Goal: Find specific page/section: Find specific page/section

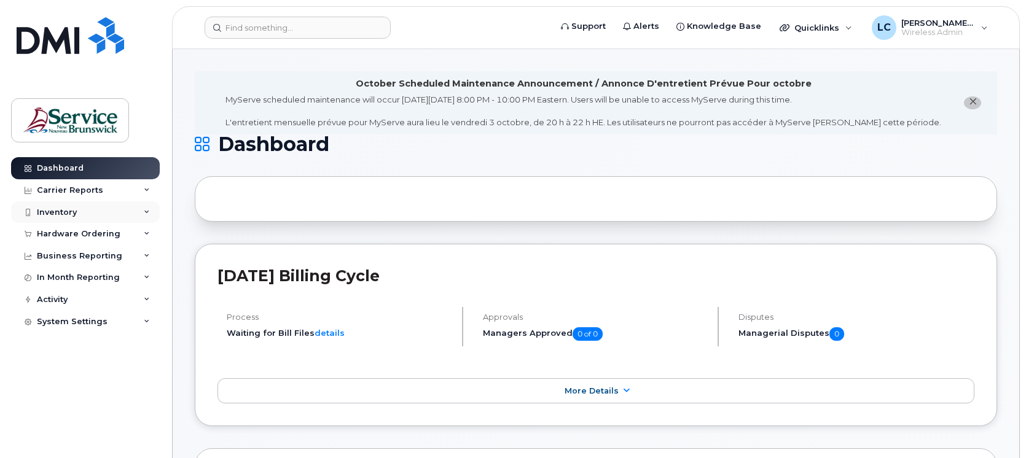
click at [91, 208] on div "Inventory" at bounding box center [85, 212] width 149 height 22
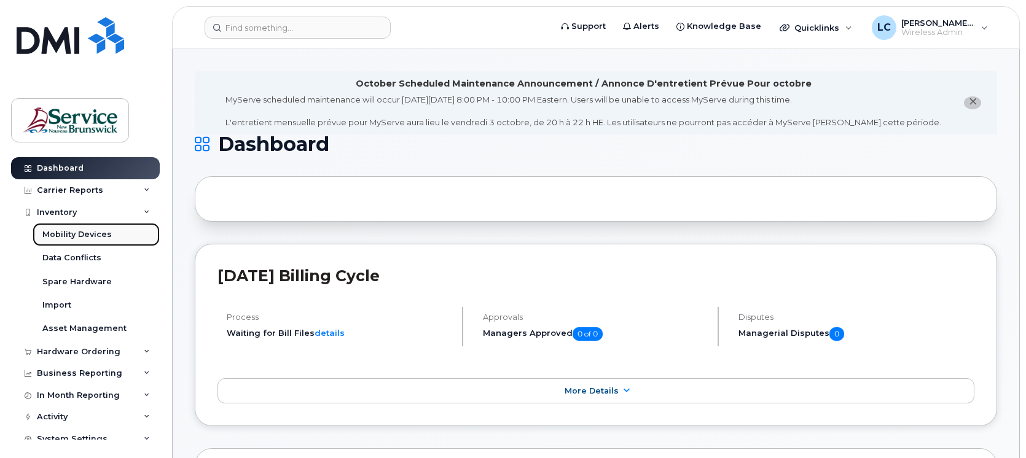
click at [99, 238] on div "Mobility Devices" at bounding box center [76, 234] width 69 height 11
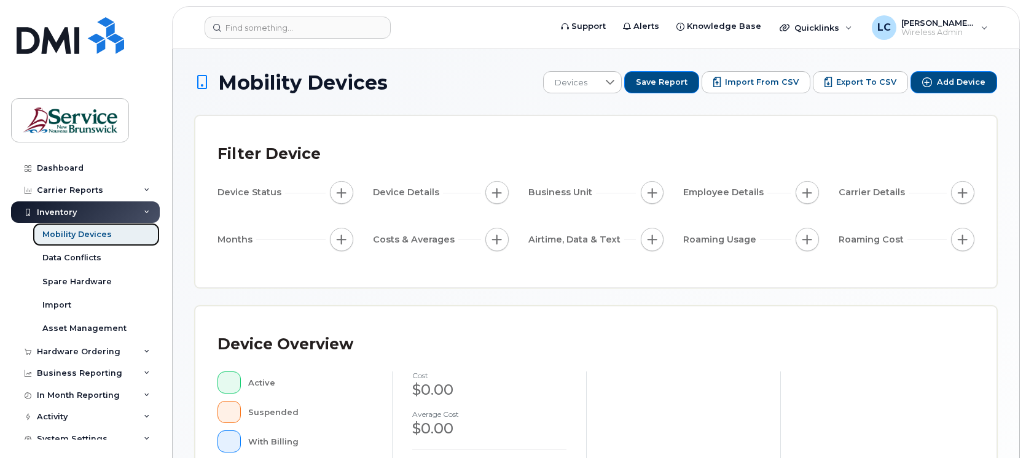
scroll to position [307, 0]
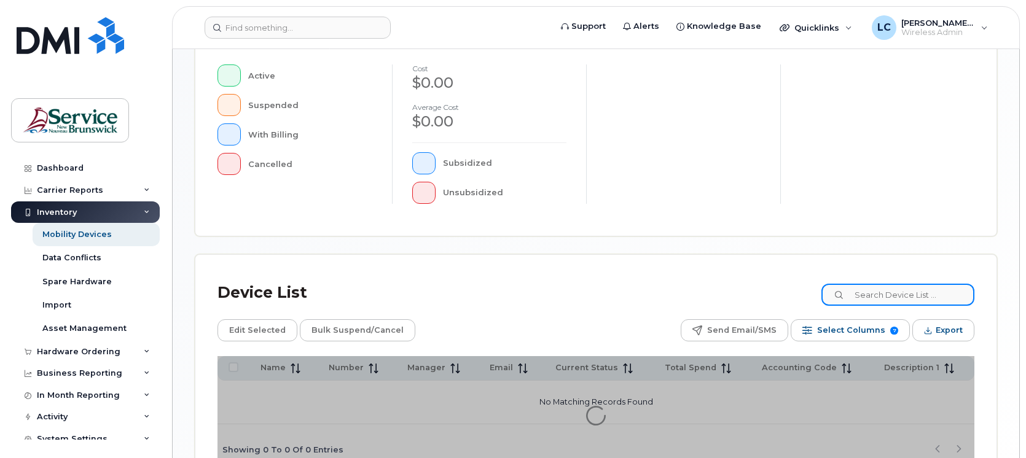
click at [881, 298] on input at bounding box center [897, 295] width 153 height 22
type input "[PERSON_NAME]"
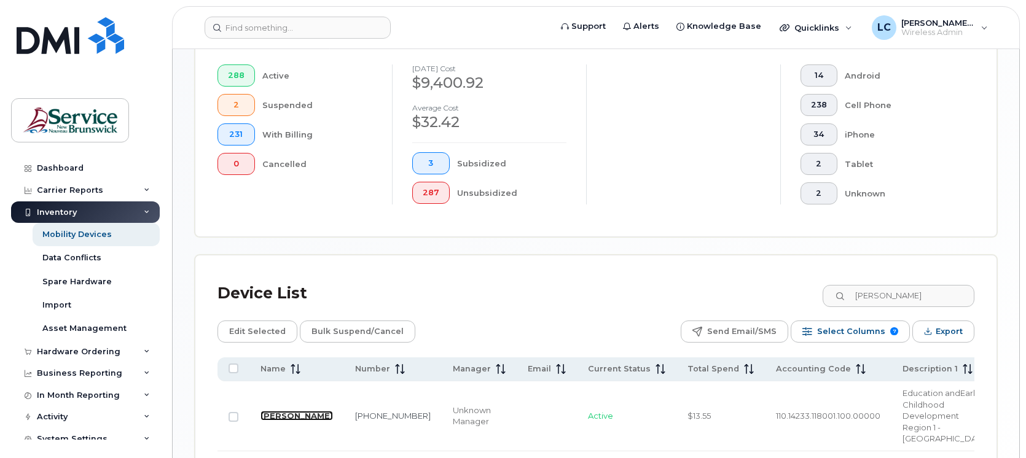
click at [278, 411] on link "[PERSON_NAME]" at bounding box center [296, 416] width 72 height 10
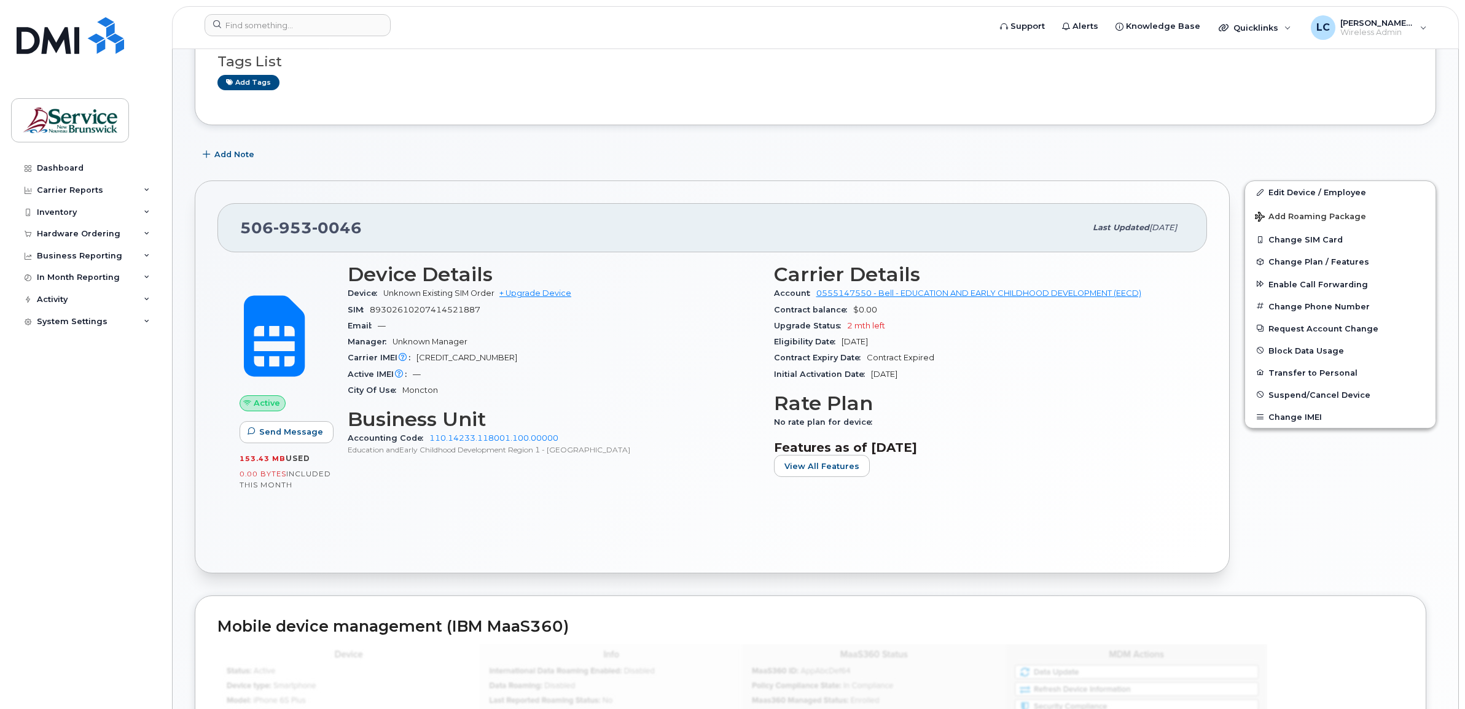
scroll to position [154, 0]
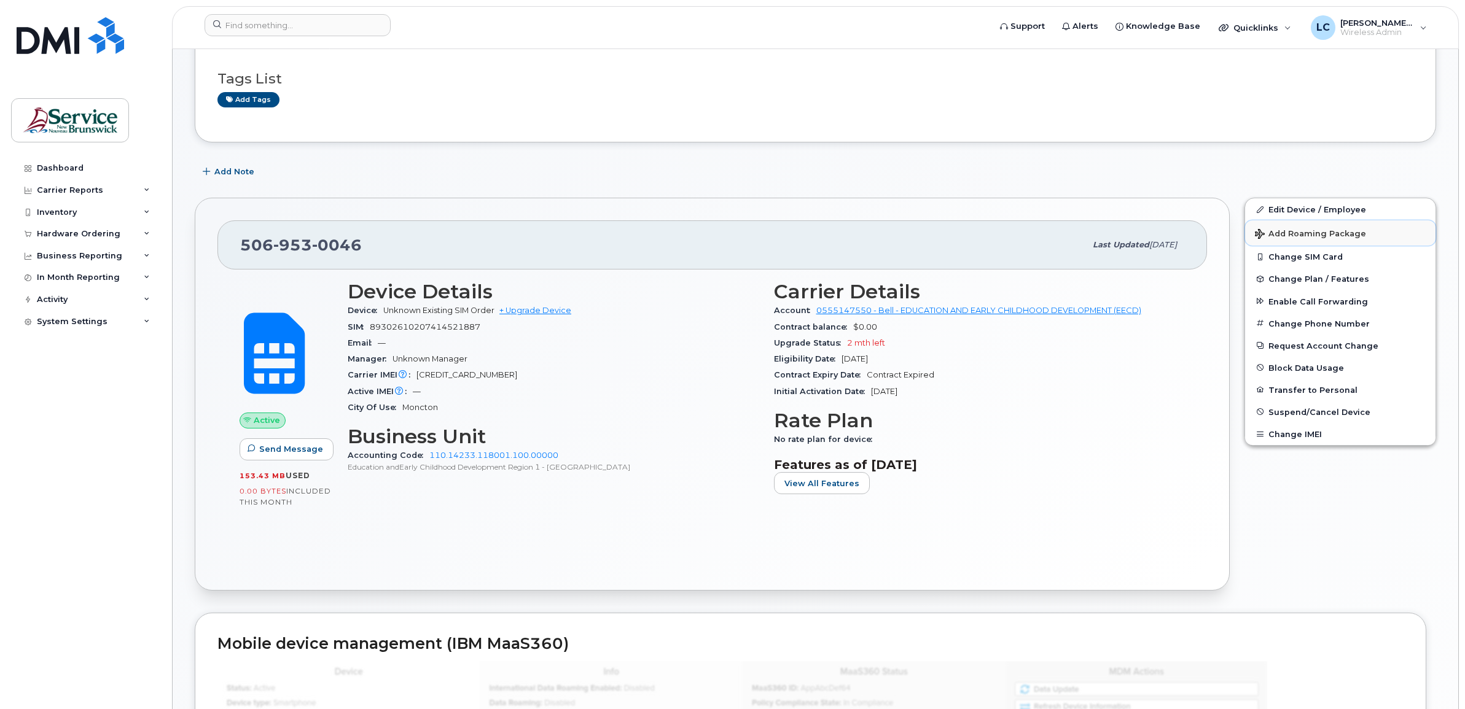
click at [1025, 232] on span "Add Roaming Package" at bounding box center [1310, 235] width 111 height 12
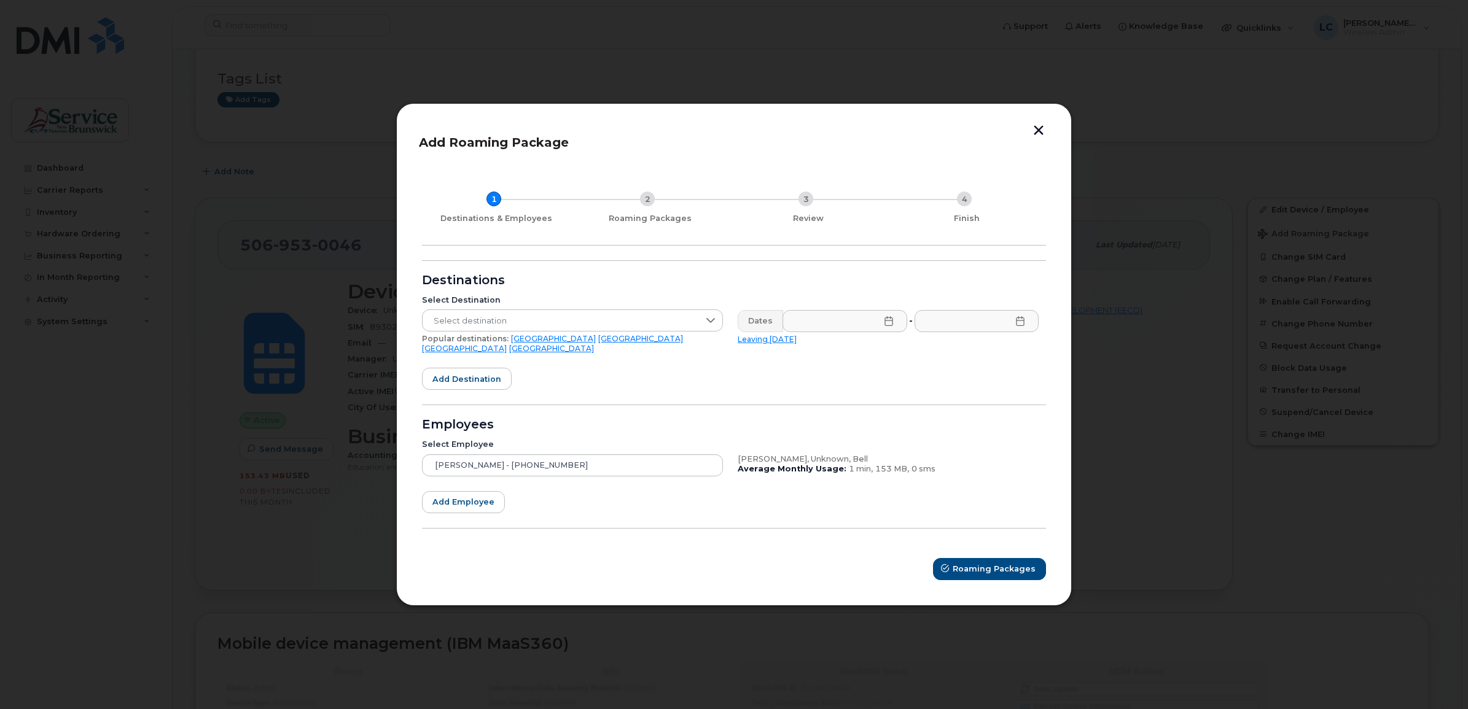
click at [1025, 133] on button "button" at bounding box center [1038, 131] width 18 height 13
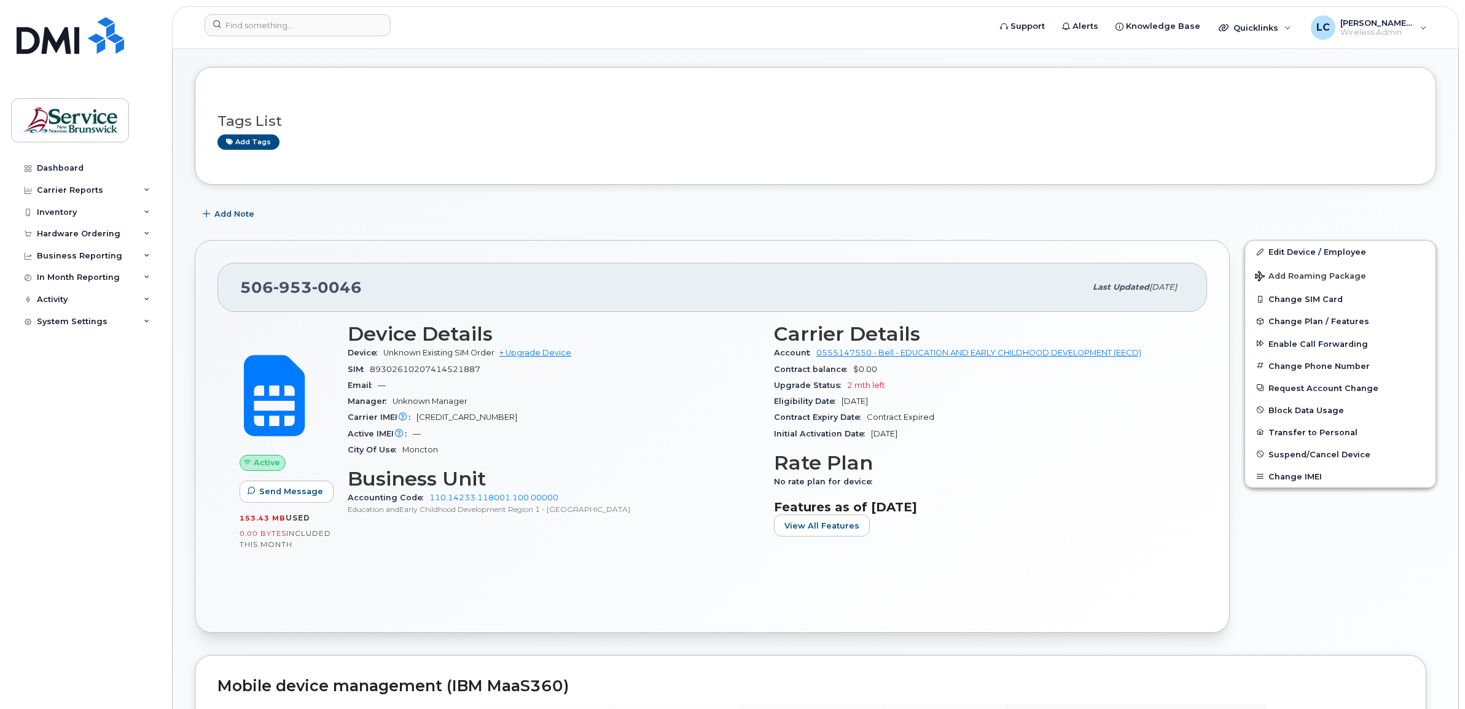
scroll to position [77, 0]
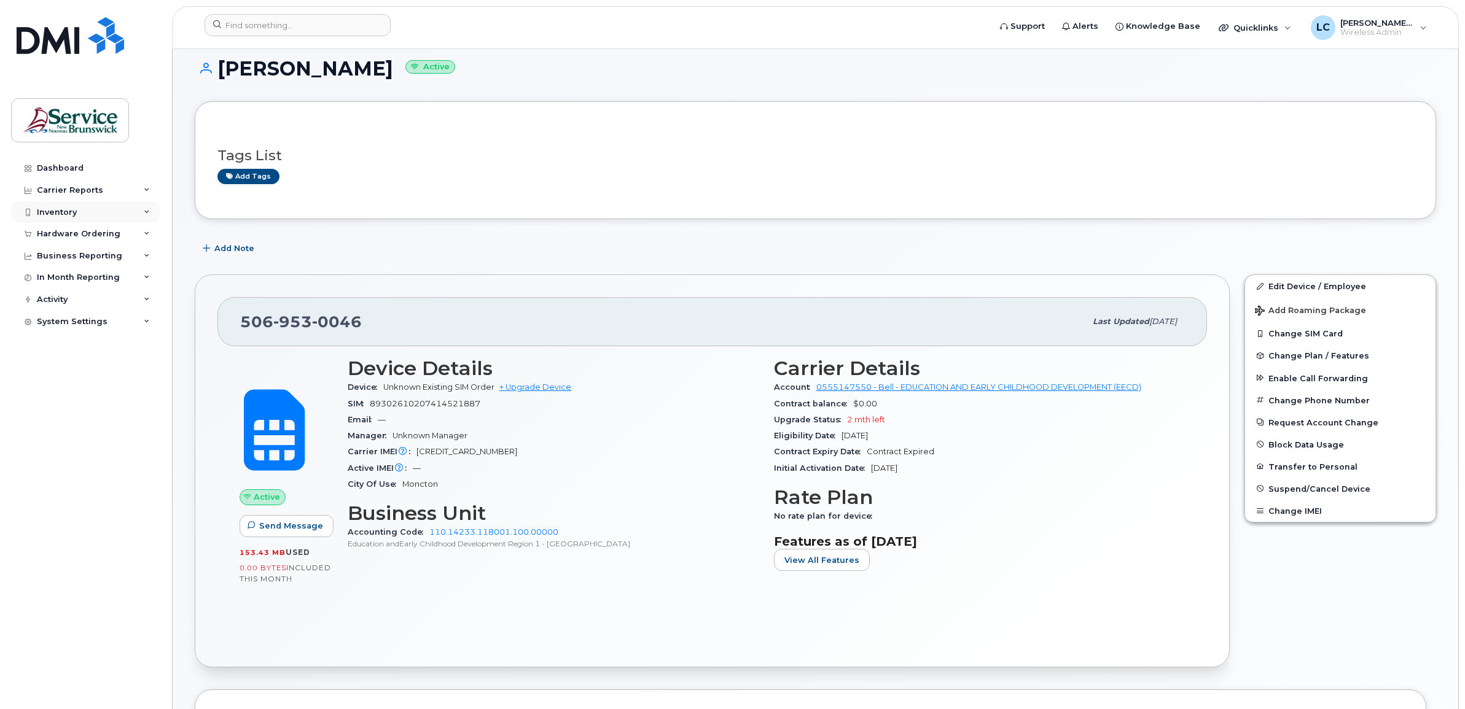
click at [75, 212] on div "Inventory" at bounding box center [57, 213] width 40 height 10
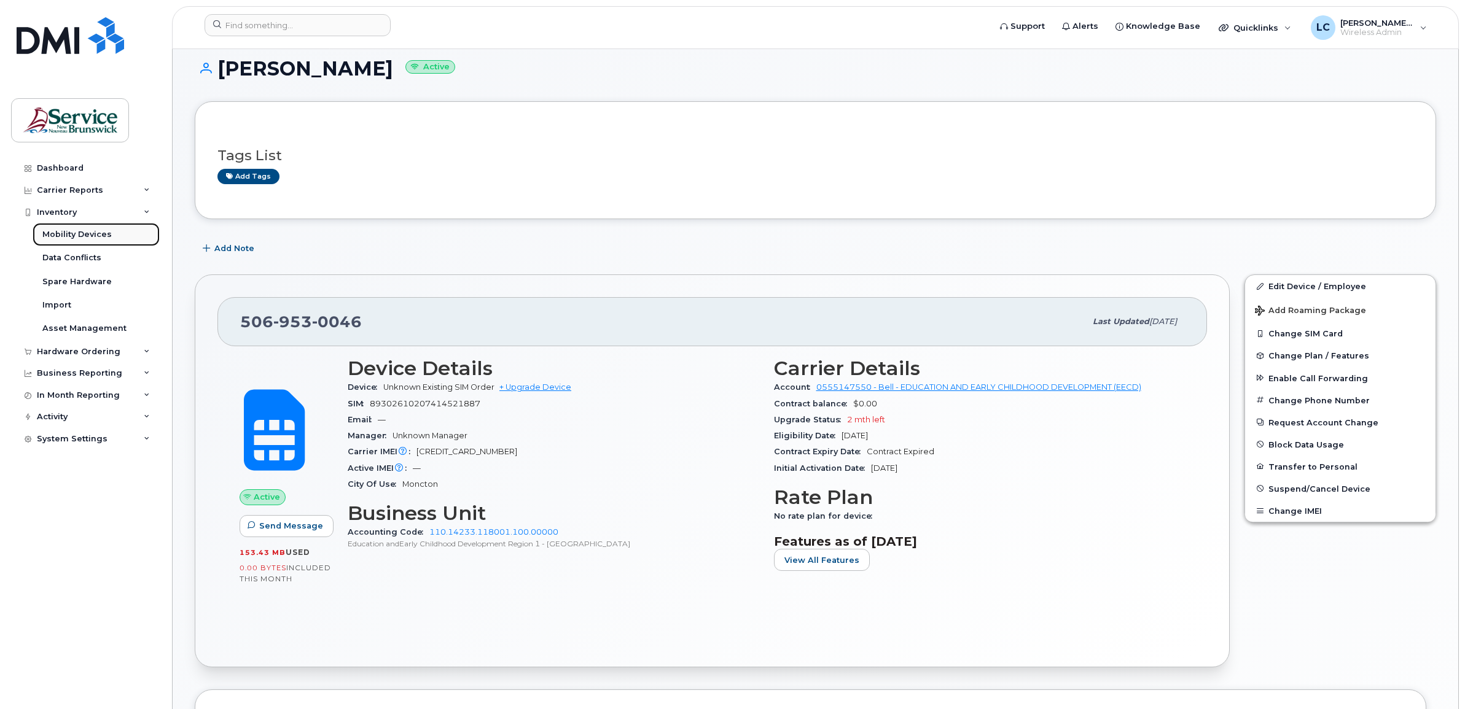
click at [99, 238] on div "Mobility Devices" at bounding box center [76, 234] width 69 height 11
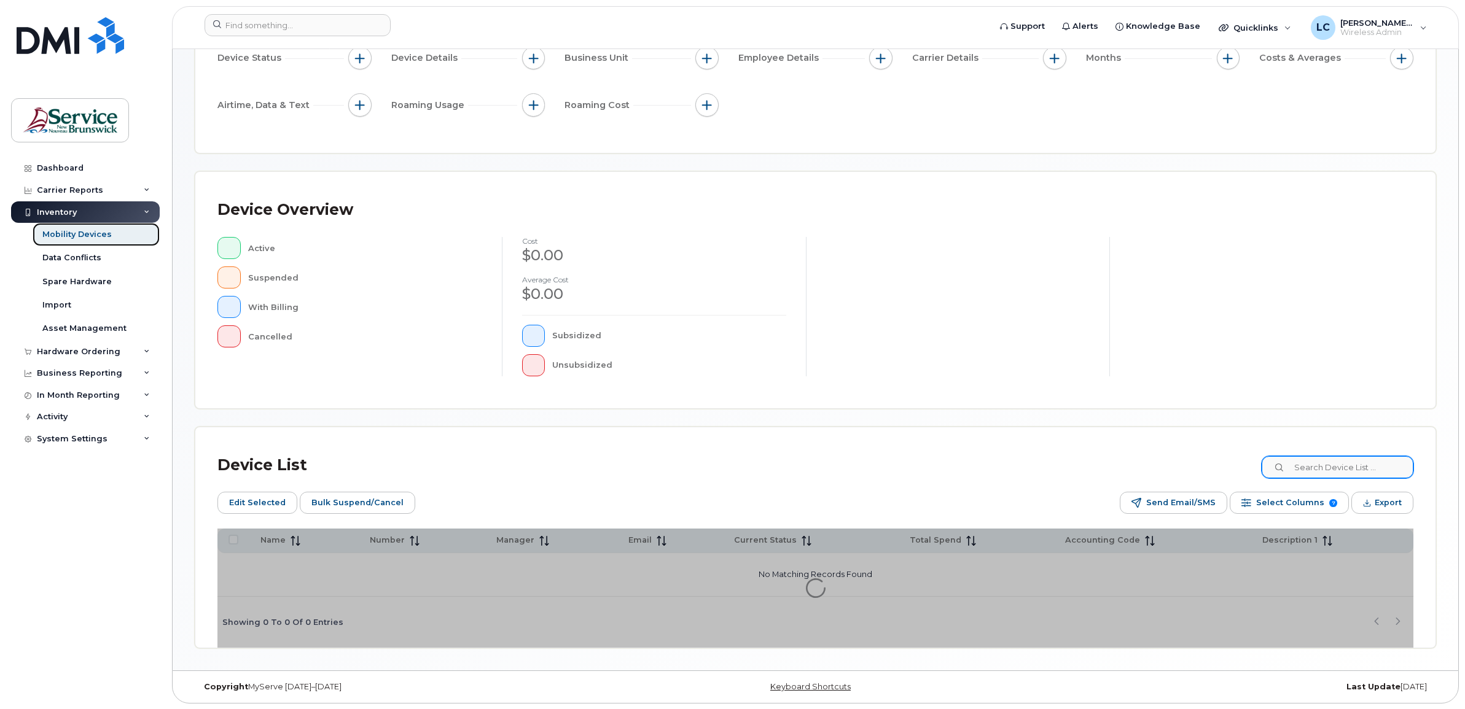
scroll to position [158, 0]
click at [1025, 458] on input at bounding box center [1336, 467] width 153 height 22
type input "laplante"
